Goal: Task Accomplishment & Management: Manage account settings

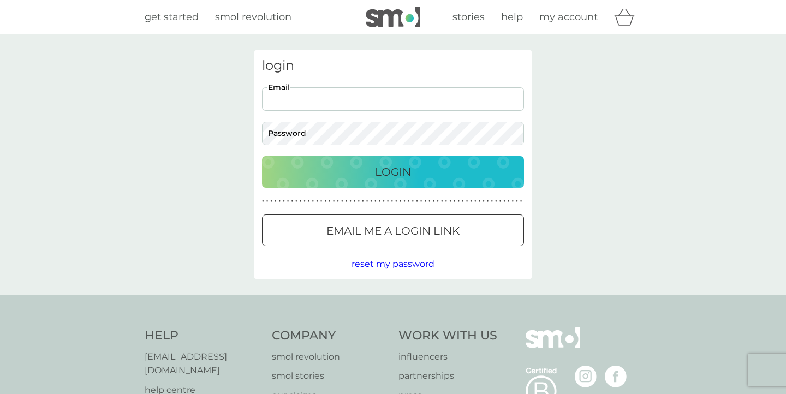
type input "[PERSON_NAME][EMAIL_ADDRESS][PERSON_NAME][DOMAIN_NAME]"
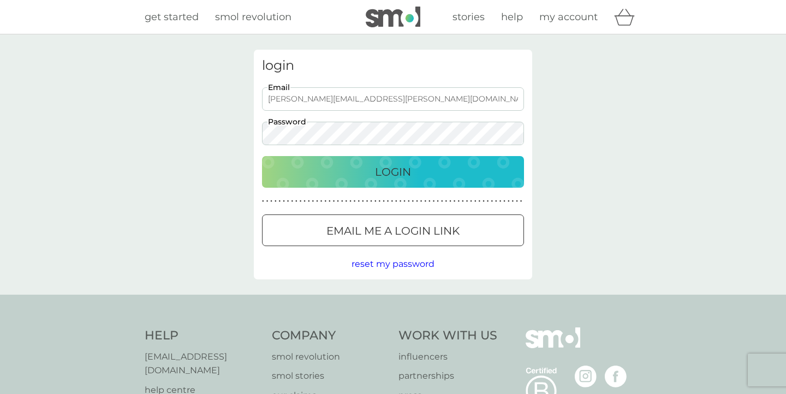
click at [348, 174] on div "Login" at bounding box center [393, 171] width 240 height 17
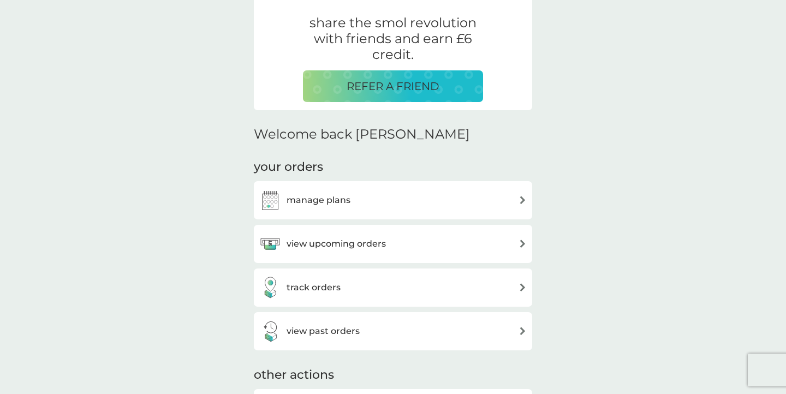
scroll to position [215, 0]
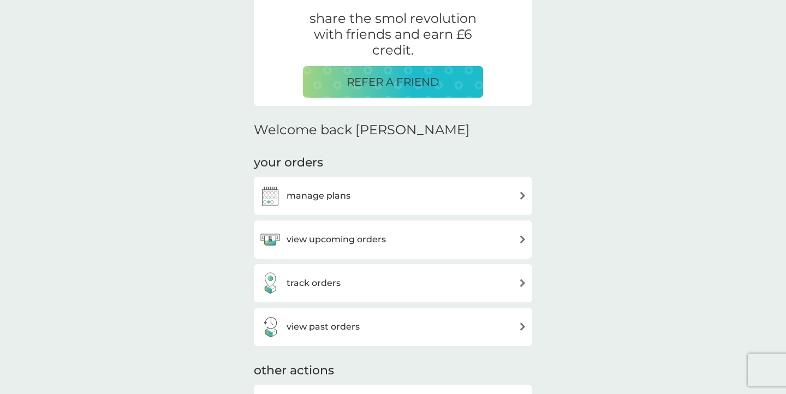
click at [340, 235] on h3 "view upcoming orders" at bounding box center [336, 240] width 99 height 14
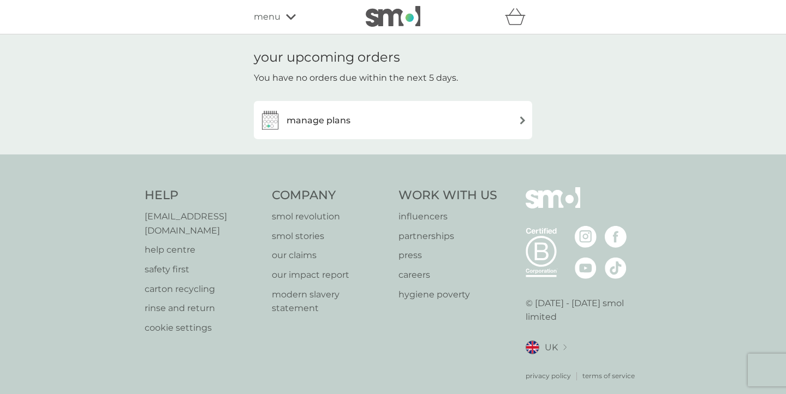
click at [330, 129] on div "manage plans" at bounding box center [304, 120] width 91 height 22
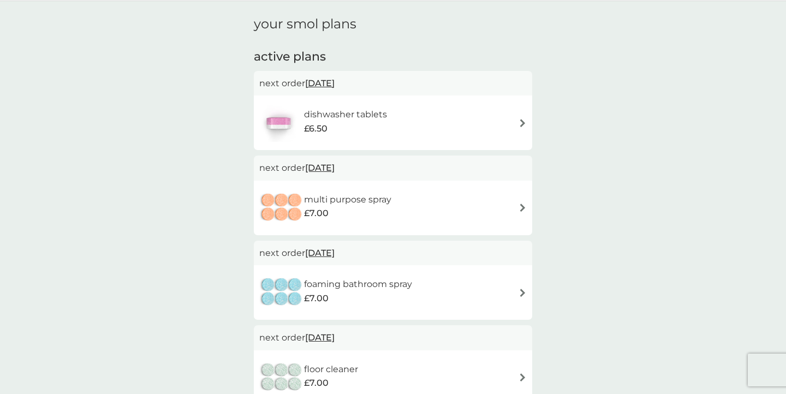
scroll to position [31, 0]
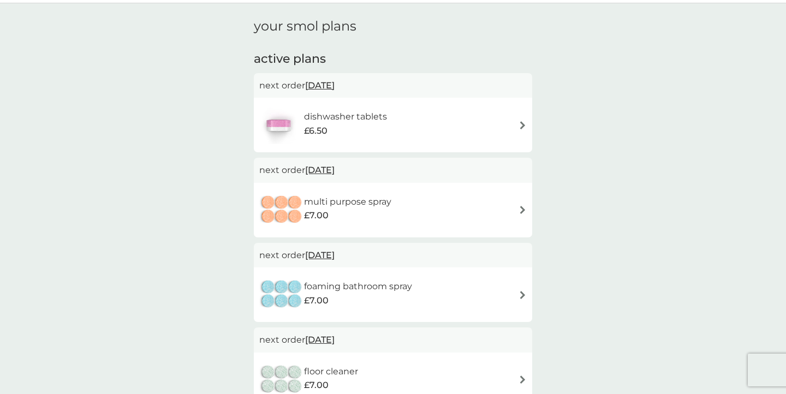
click at [335, 169] on span "14 Jan 2026" at bounding box center [319, 169] width 29 height 21
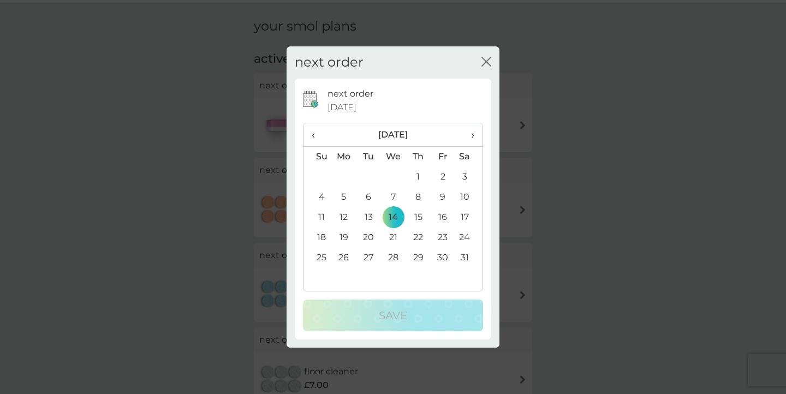
click at [490, 63] on icon "close" at bounding box center [486, 62] width 10 height 10
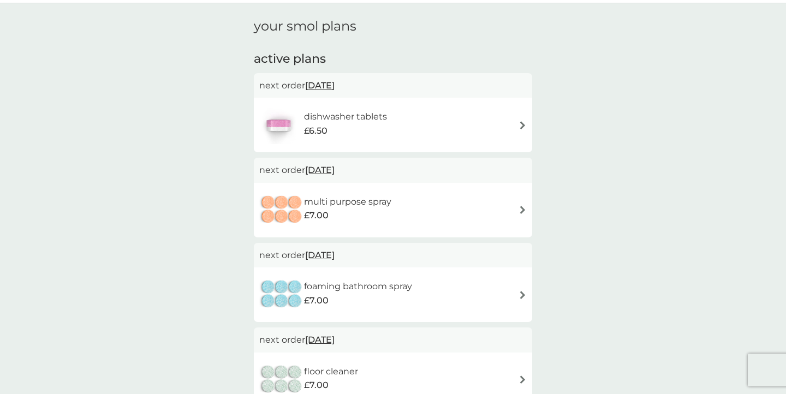
click at [350, 201] on h6 "multi purpose spray" at bounding box center [347, 202] width 87 height 14
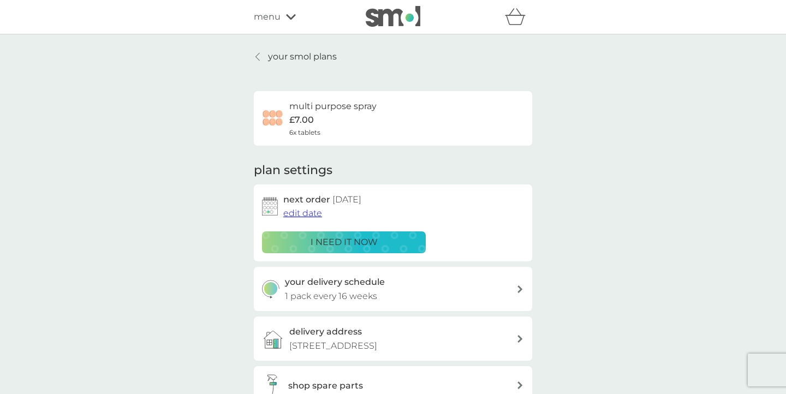
click at [306, 212] on span "edit date" at bounding box center [302, 213] width 39 height 10
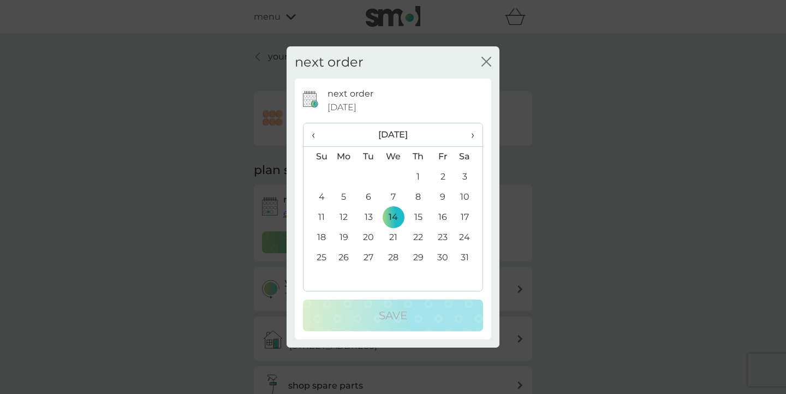
click at [313, 133] on span "‹" at bounding box center [317, 134] width 11 height 23
click at [314, 135] on span "‹" at bounding box center [317, 134] width 11 height 23
click at [417, 217] on td "16" at bounding box center [418, 217] width 25 height 20
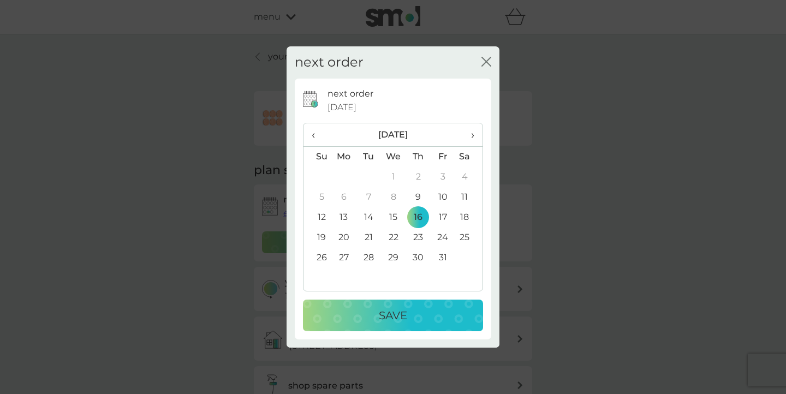
click at [396, 307] on p "Save" at bounding box center [393, 315] width 28 height 17
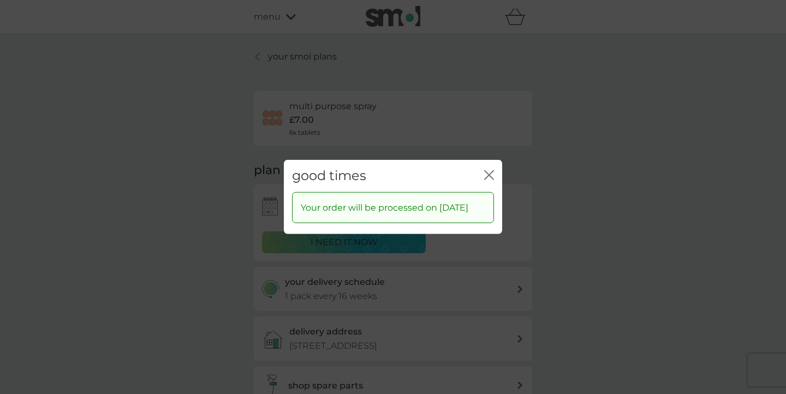
click at [487, 171] on icon "close" at bounding box center [487, 175] width 4 height 9
